Goal: Transaction & Acquisition: Purchase product/service

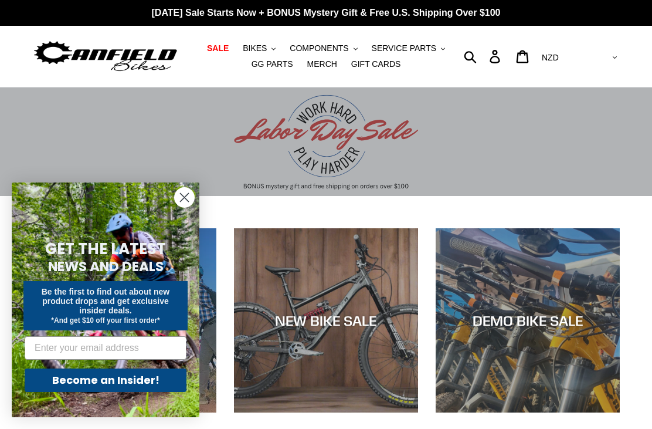
click at [279, 53] on button "BIKES .cls-1{fill:#231f20}" at bounding box center [259, 48] width 45 height 16
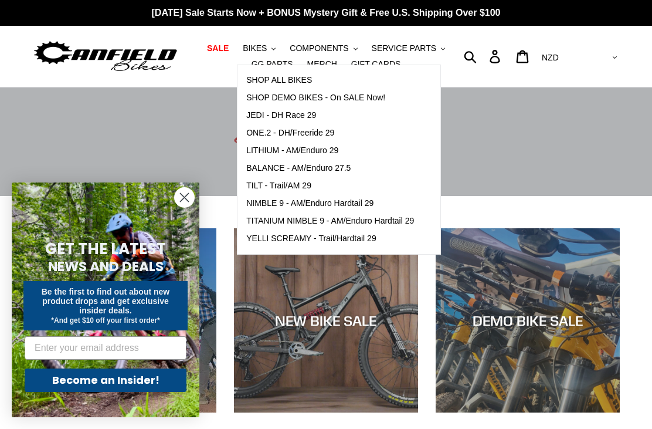
click at [364, 204] on span "NIMBLE 9 - AM/Enduro Hardtail 29" at bounding box center [309, 203] width 127 height 10
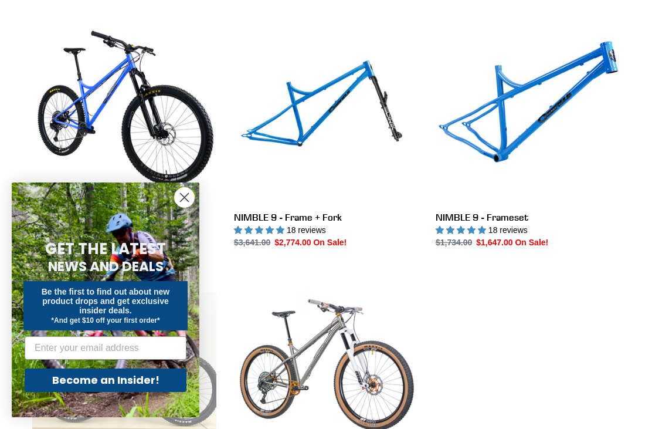
scroll to position [332, 0]
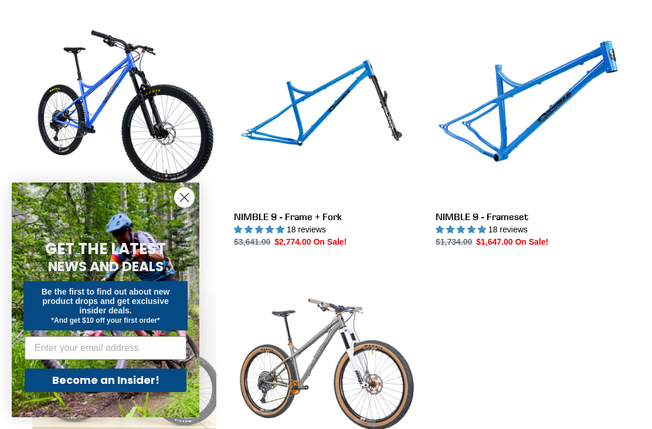
click at [544, 135] on link "NIMBLE 9 - Frameset" at bounding box center [528, 133] width 184 height 230
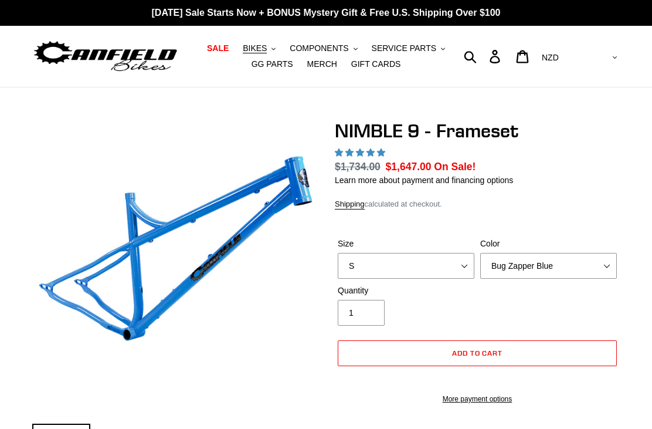
select select "highest-rating"
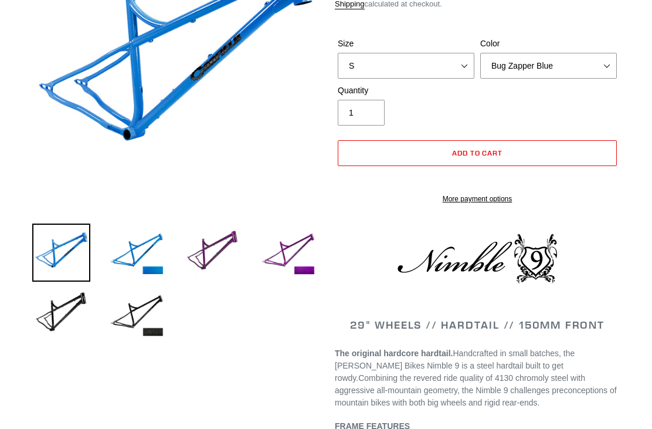
scroll to position [201, 0]
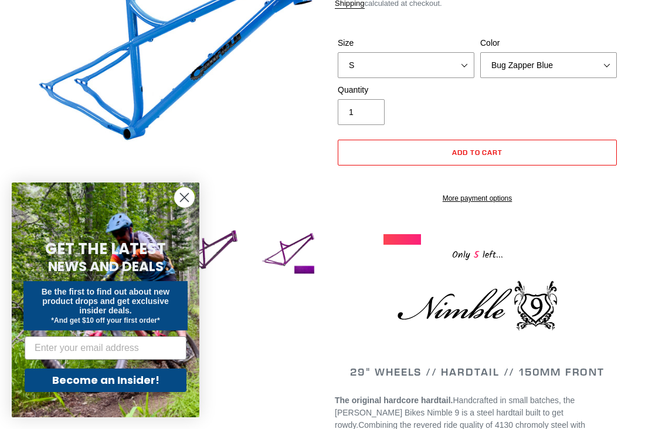
click at [186, 202] on icon "Close dialog" at bounding box center [185, 198] width 8 height 8
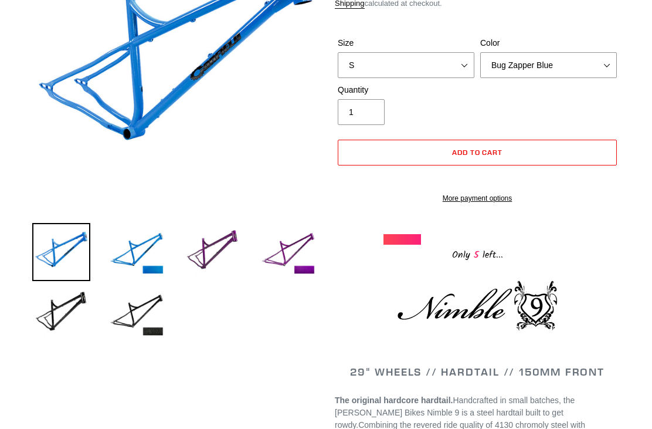
click at [143, 256] on img at bounding box center [137, 252] width 58 height 58
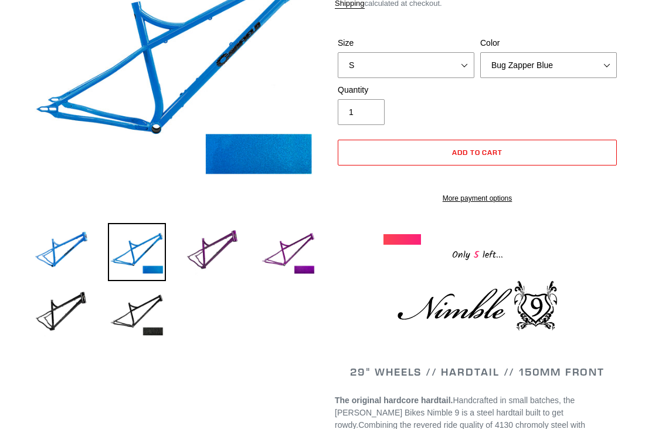
click at [221, 259] on img at bounding box center [213, 252] width 58 height 58
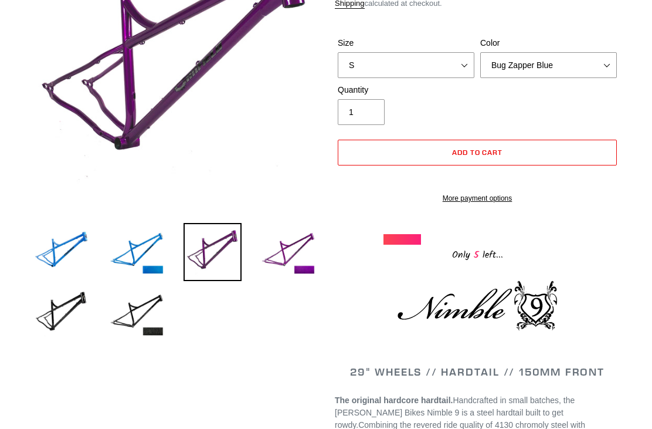
click at [287, 249] on img at bounding box center [288, 252] width 58 height 58
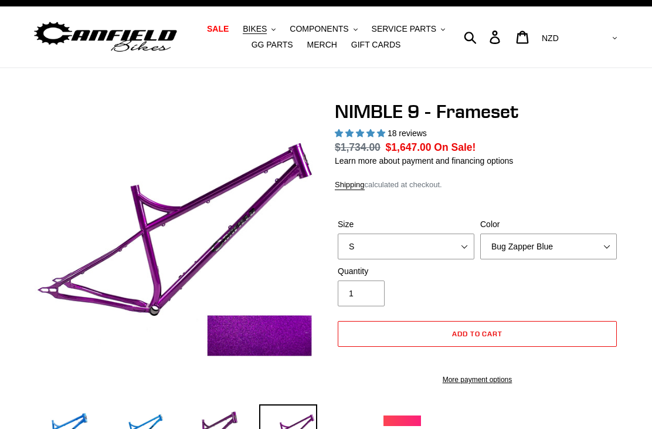
scroll to position [0, 0]
